Goal: Navigation & Orientation: Find specific page/section

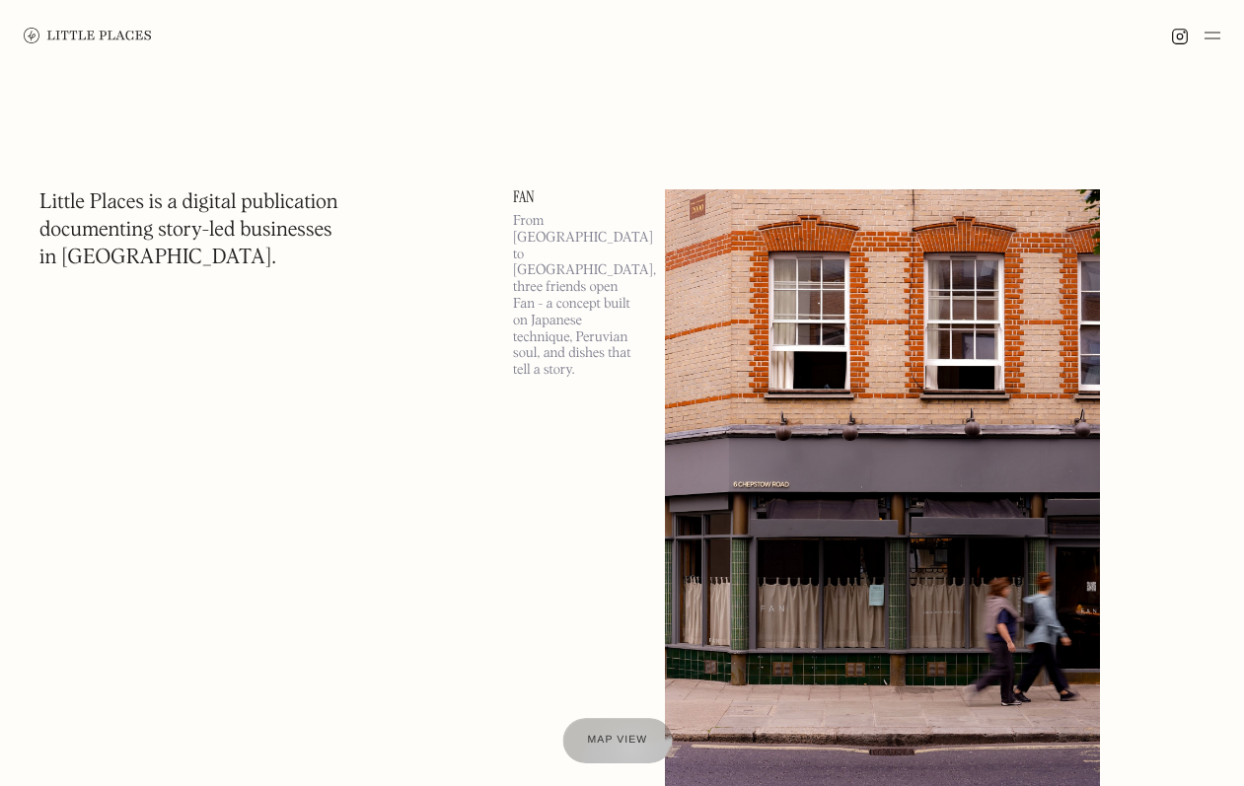
click at [628, 744] on span "Map view" at bounding box center [618, 741] width 60 height 12
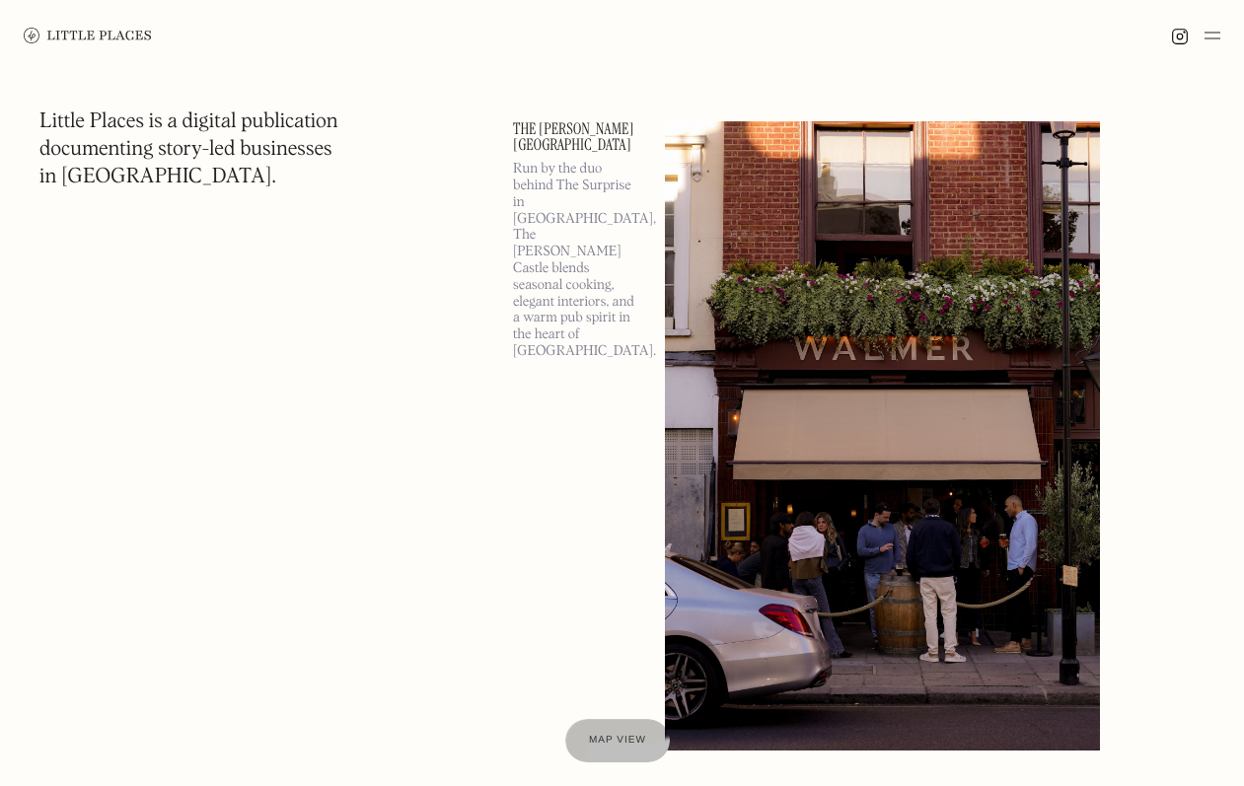
scroll to position [1609, 0]
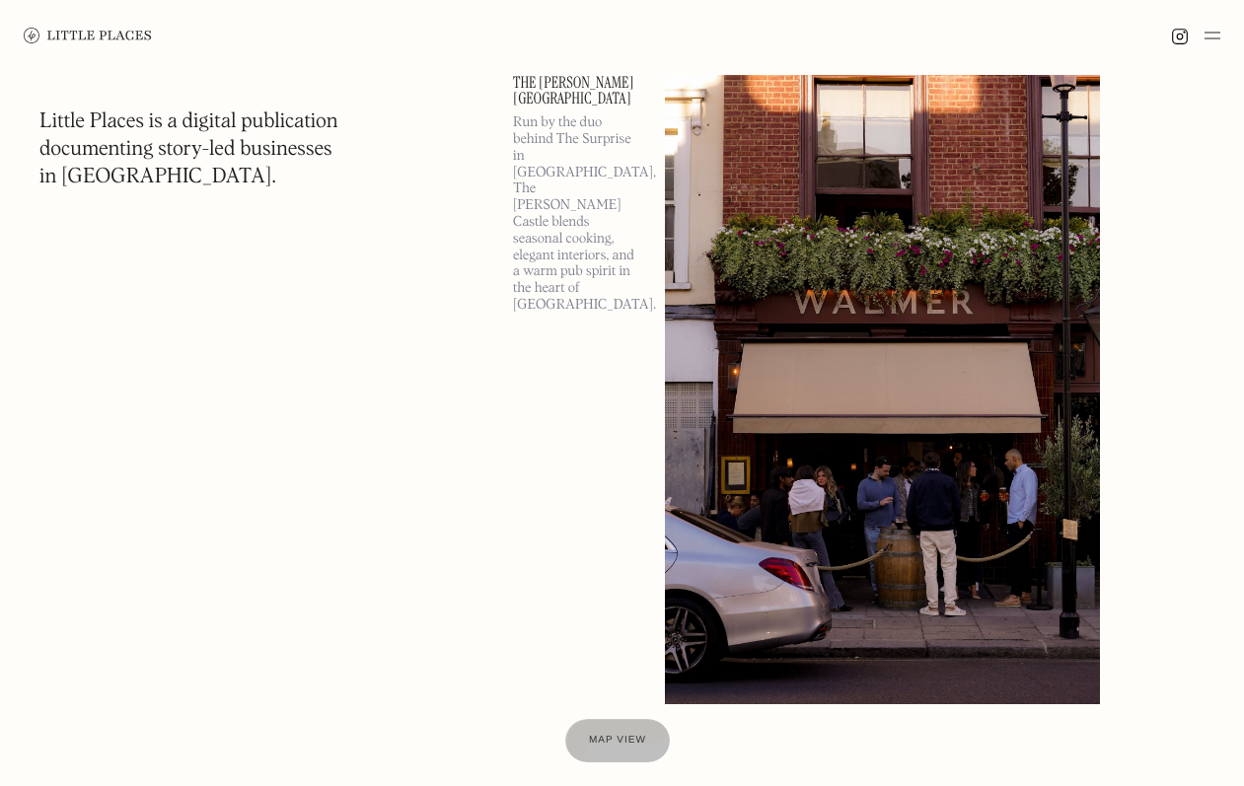
click at [778, 350] on img at bounding box center [882, 389] width 435 height 629
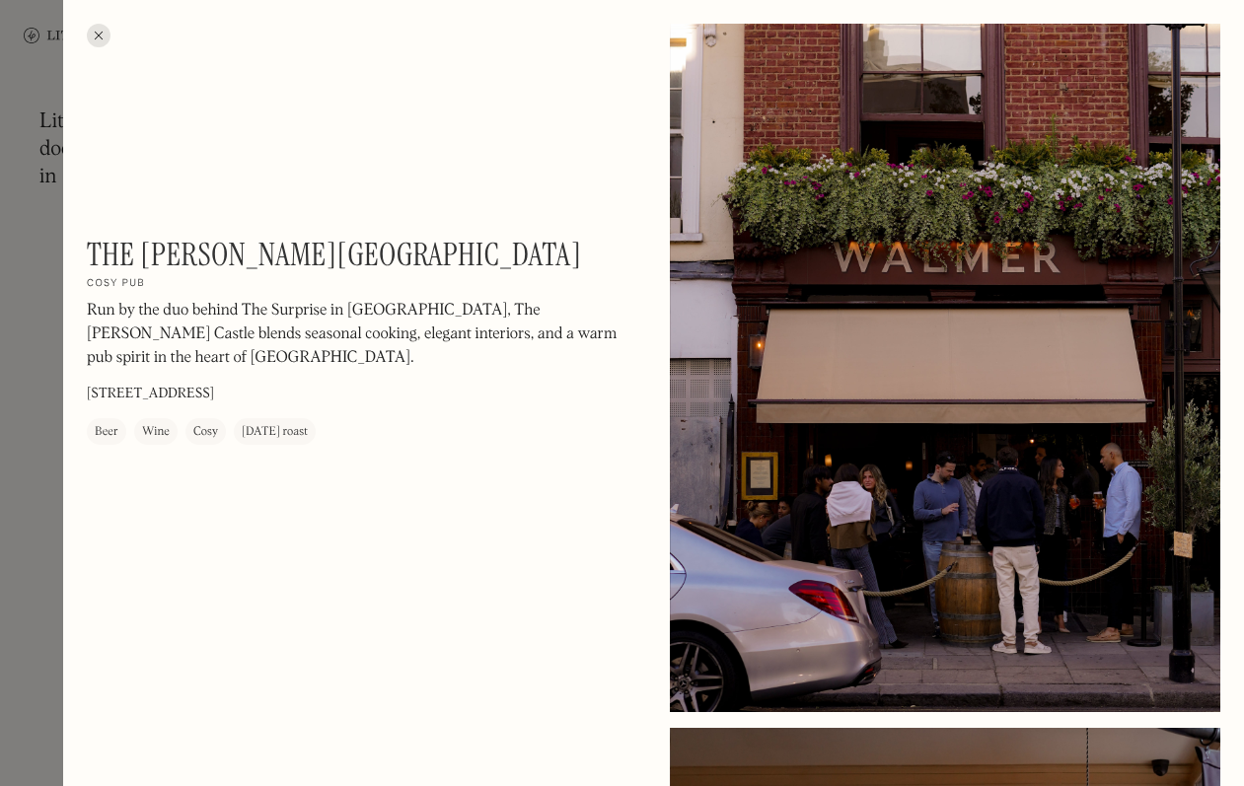
click at [106, 33] on div at bounding box center [99, 36] width 24 height 24
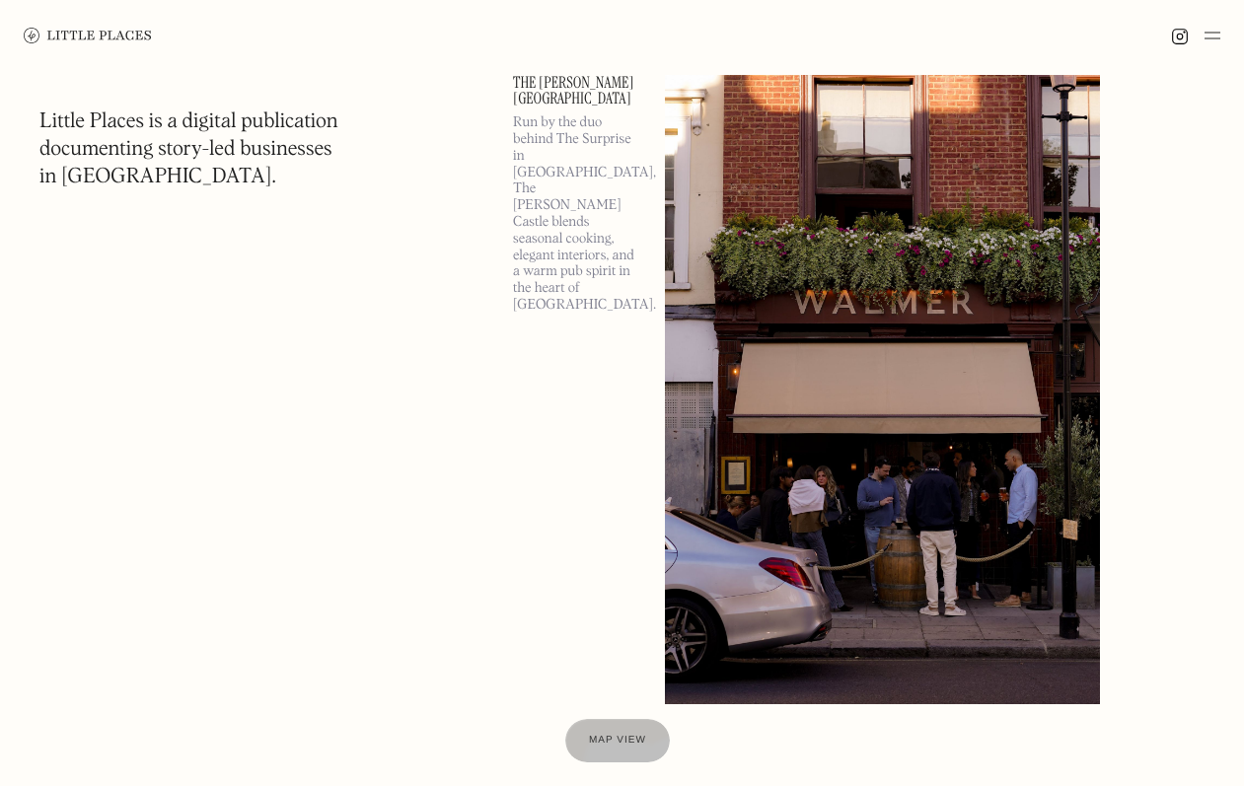
scroll to position [1550, 0]
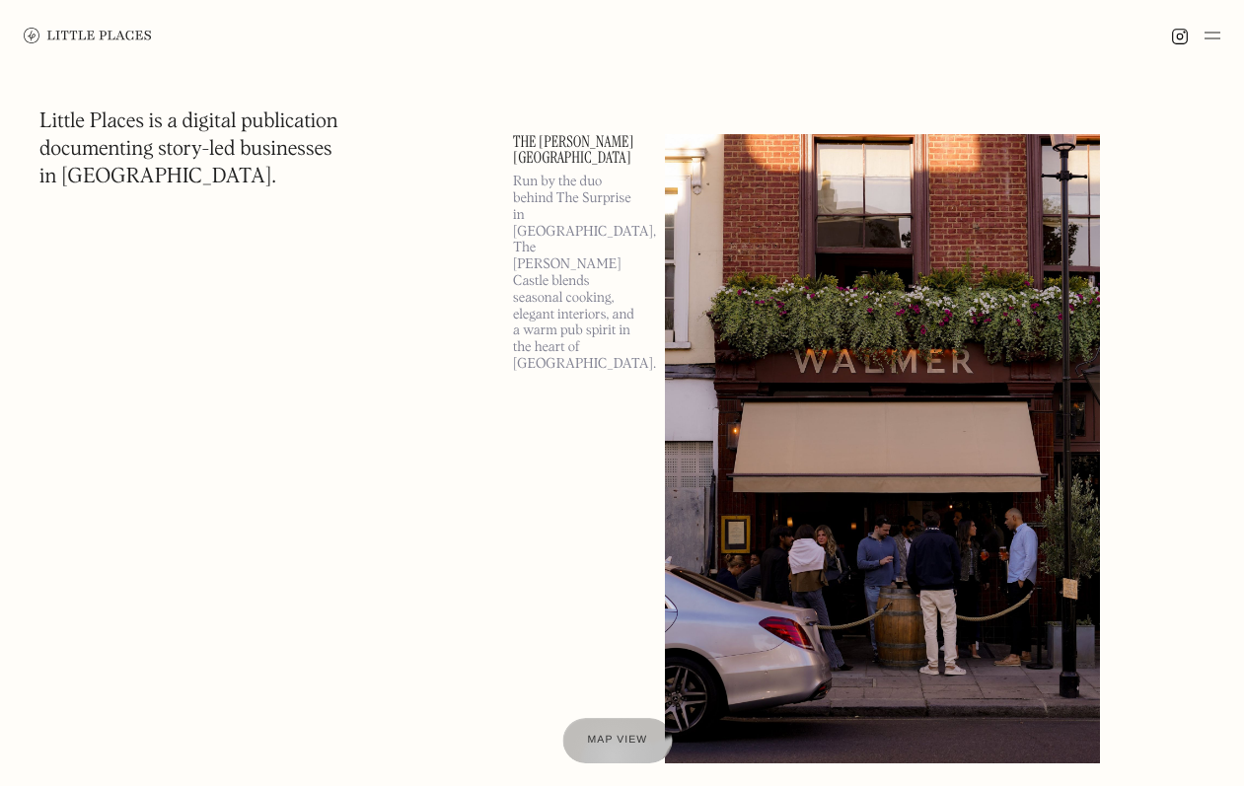
click at [612, 741] on span "Map view" at bounding box center [618, 741] width 60 height 12
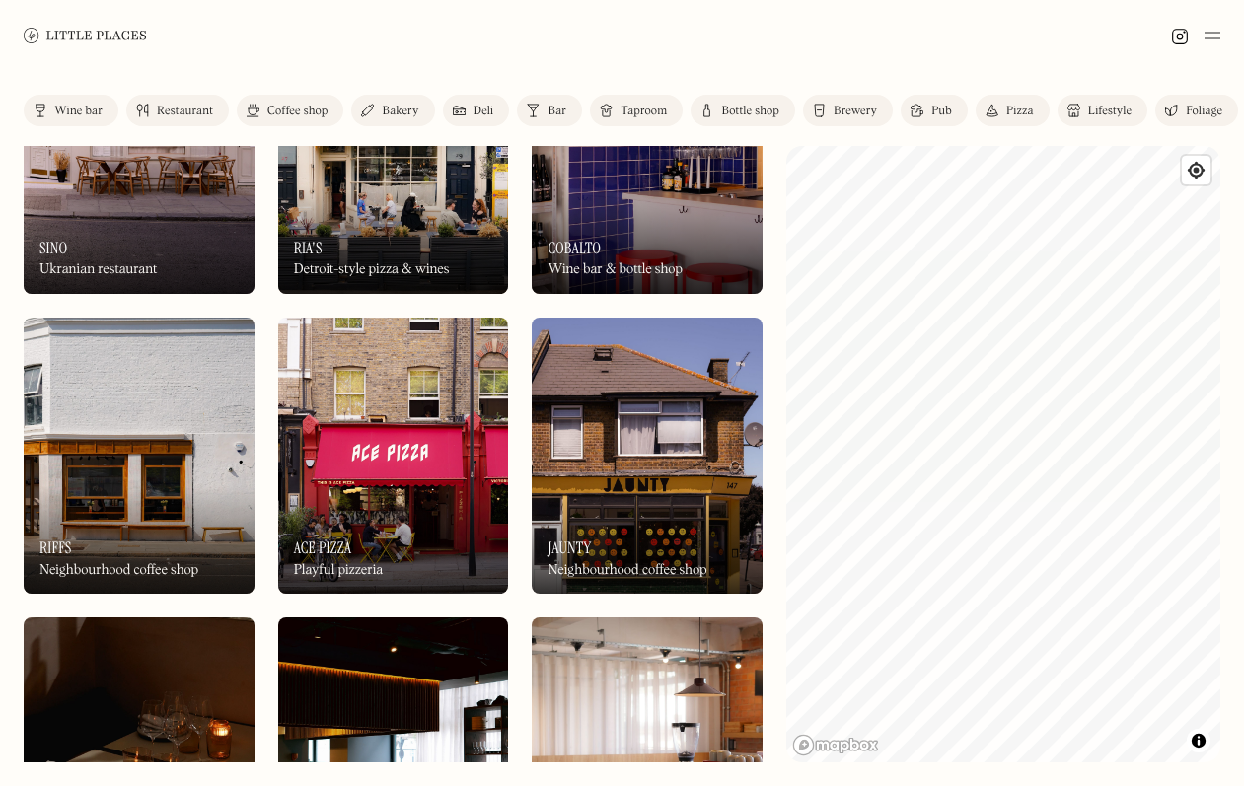
scroll to position [811, 0]
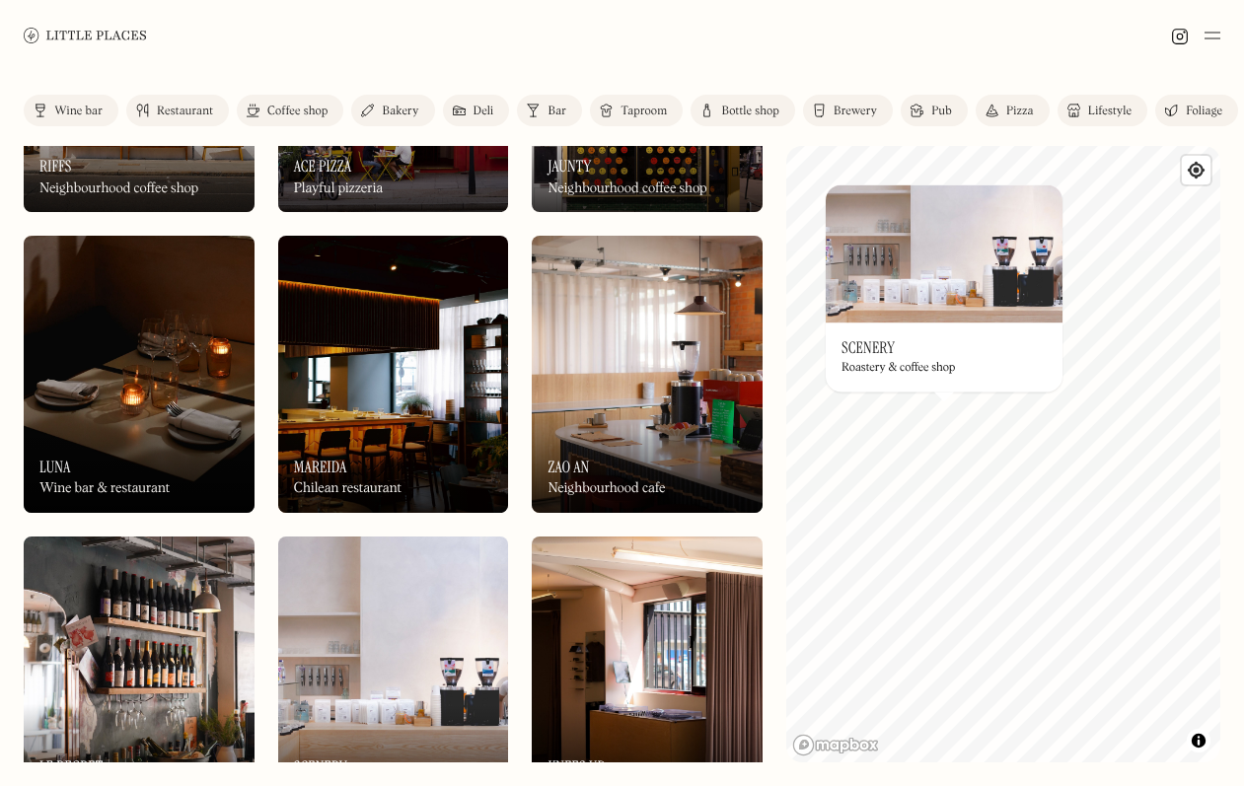
click at [1008, 47] on div at bounding box center [622, 35] width 1244 height 71
